Goal: Navigation & Orientation: Find specific page/section

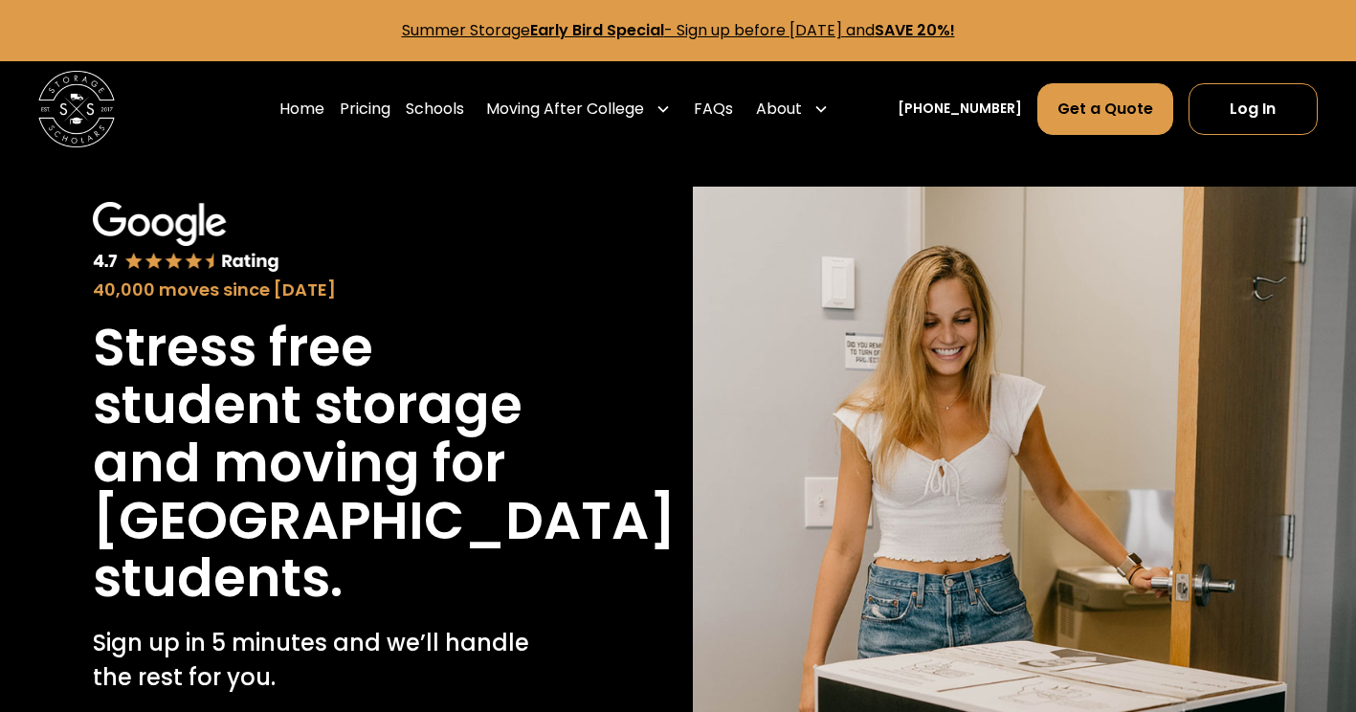
click at [85, 89] on img "home" at bounding box center [76, 109] width 77 height 77
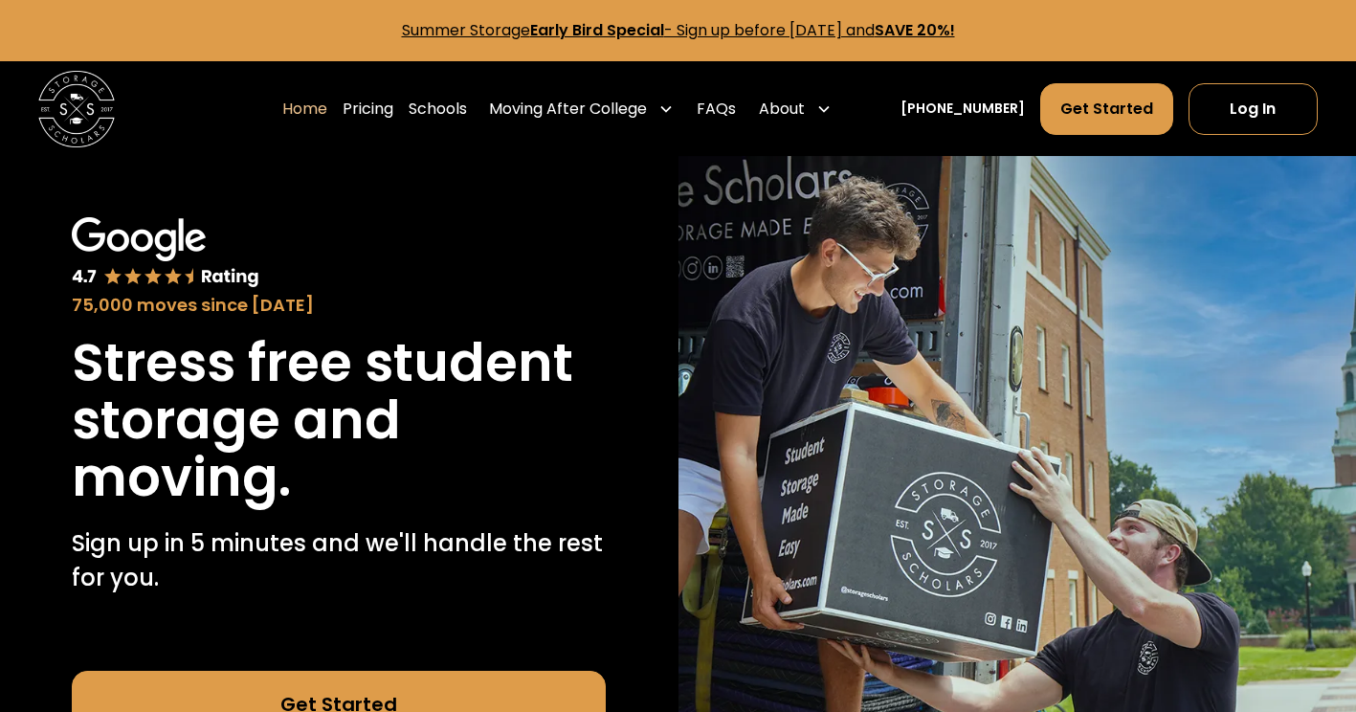
click at [285, 433] on h1 "Stress free student storage and moving." at bounding box center [339, 420] width 534 height 173
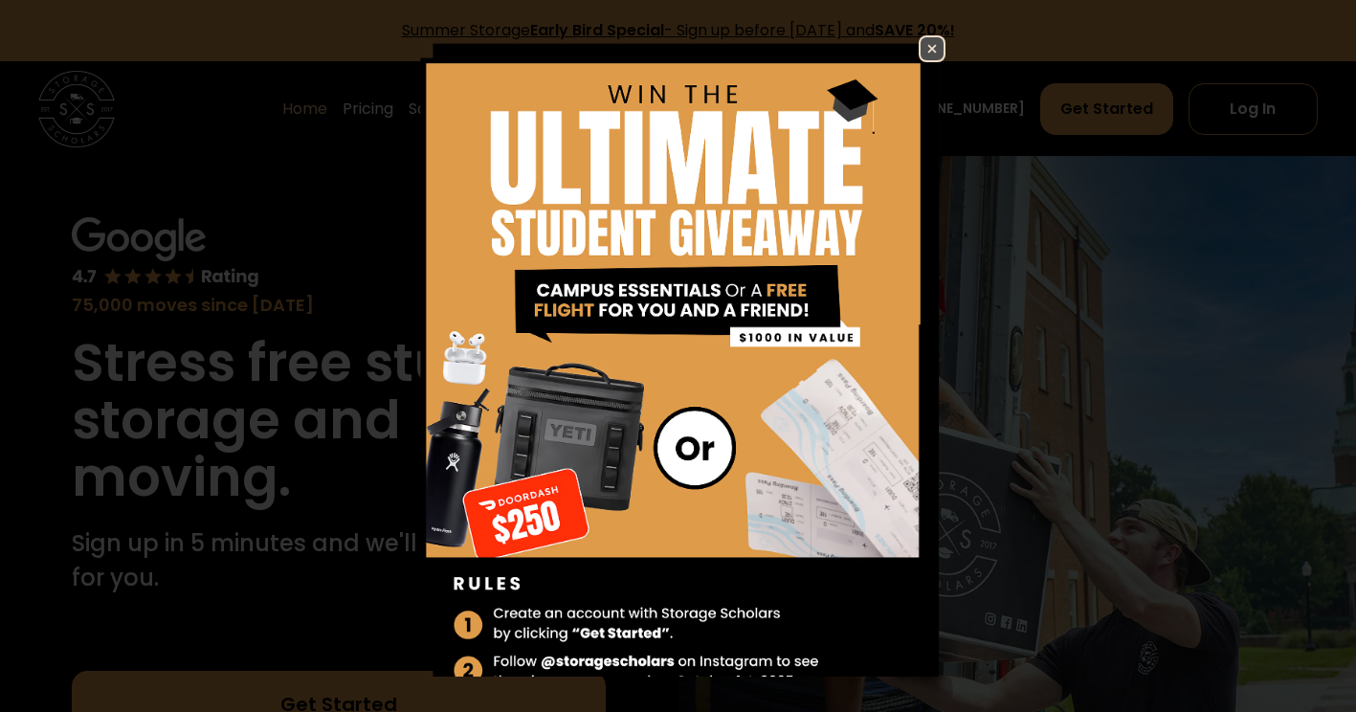
click at [920, 51] on img at bounding box center [931, 48] width 23 height 23
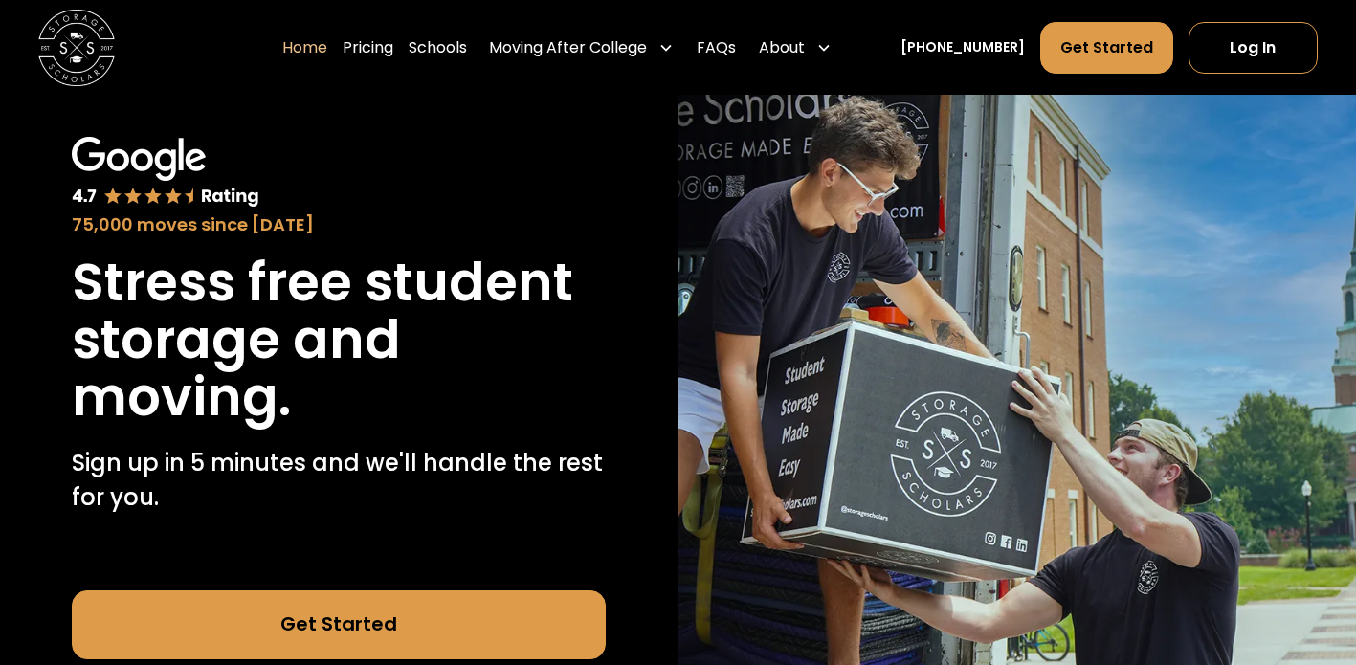
scroll to position [81, 0]
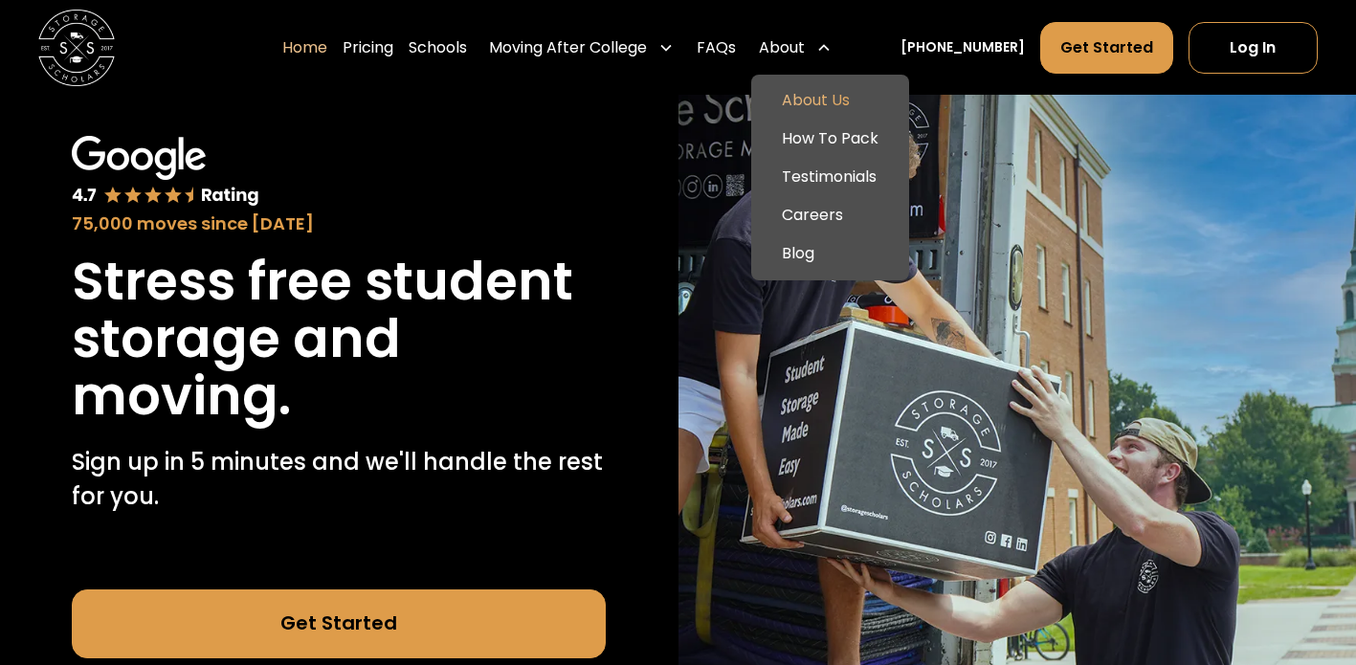
click at [845, 101] on link "About Us" at bounding box center [830, 101] width 143 height 38
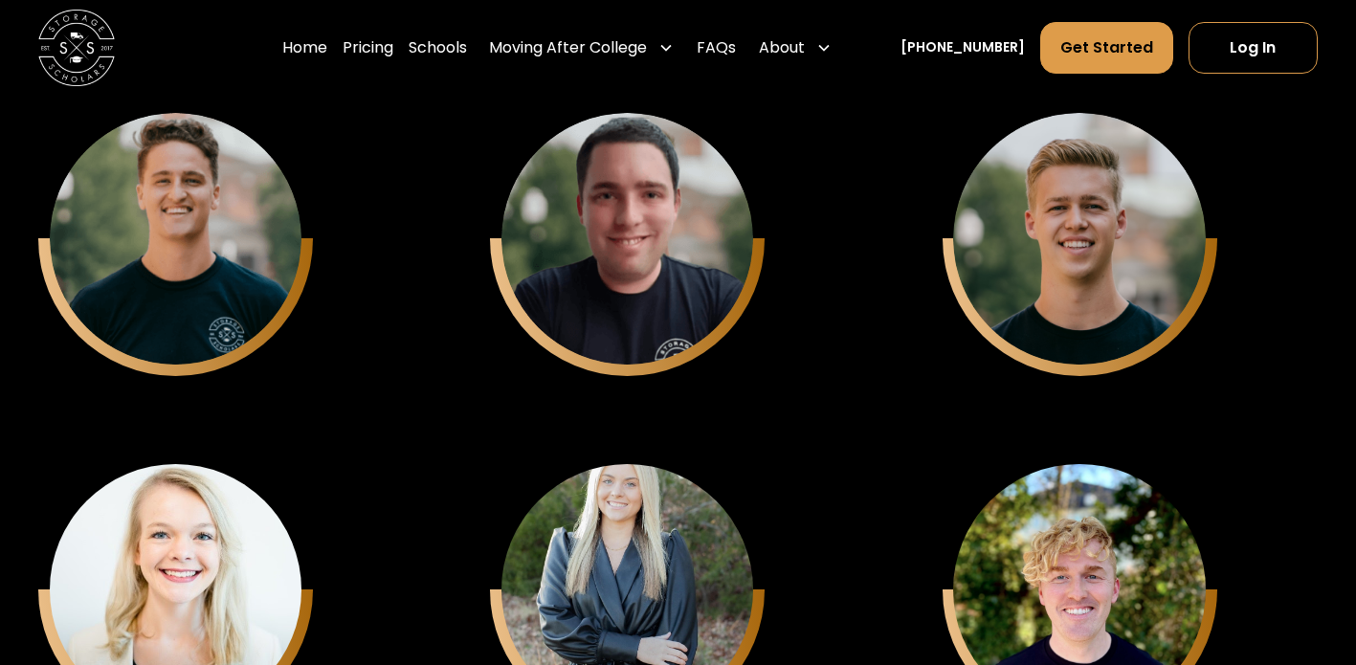
scroll to position [4831, 0]
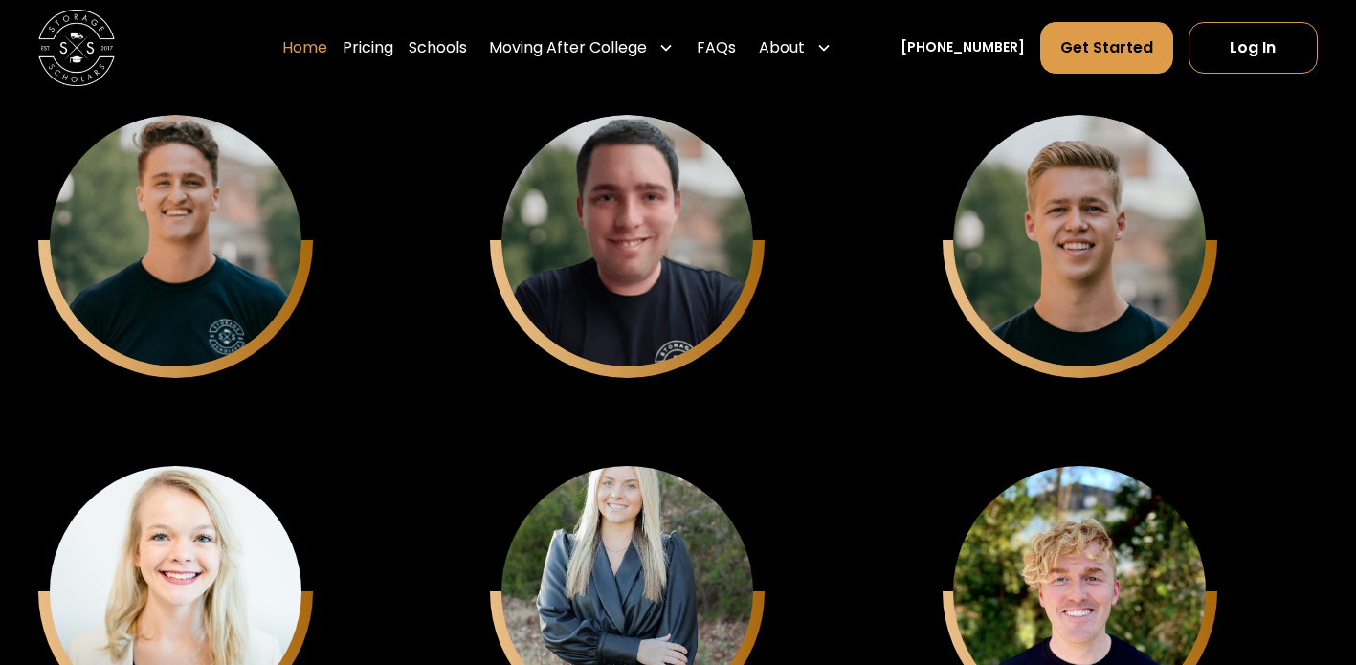
click at [319, 51] on link "Home" at bounding box center [304, 48] width 45 height 54
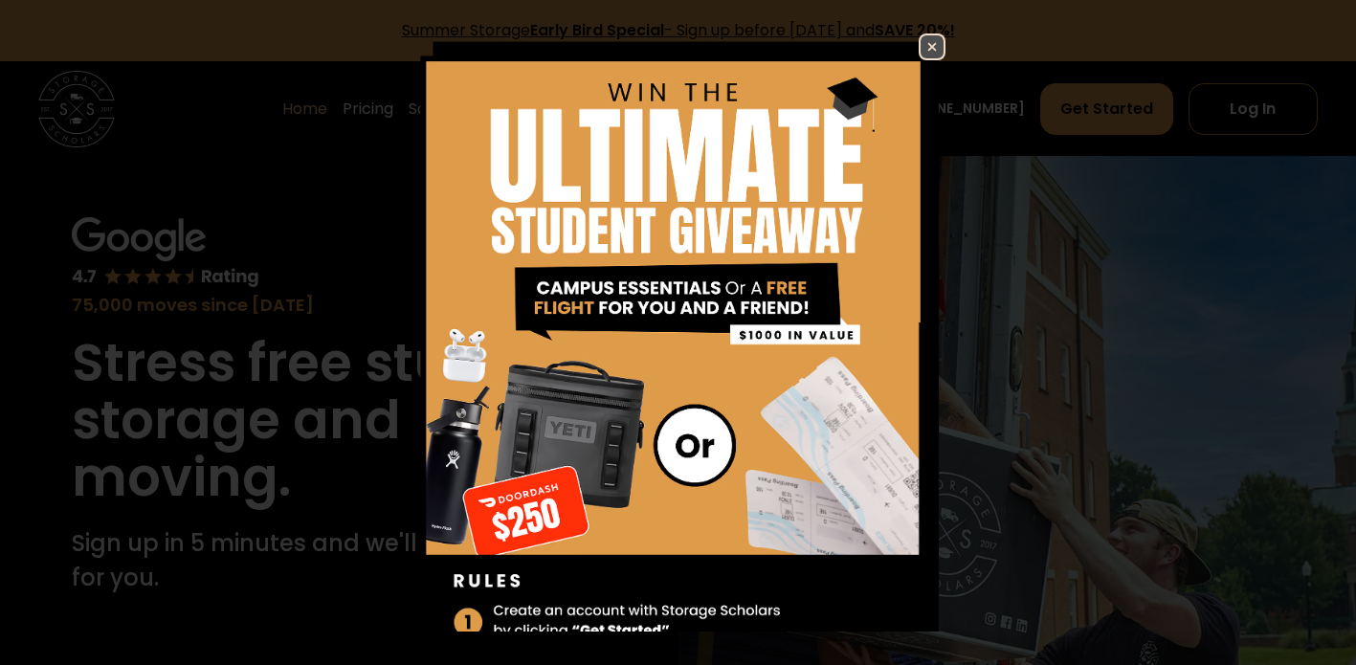
click at [920, 48] on img at bounding box center [931, 46] width 23 height 23
